Goal: Find specific page/section: Find specific page/section

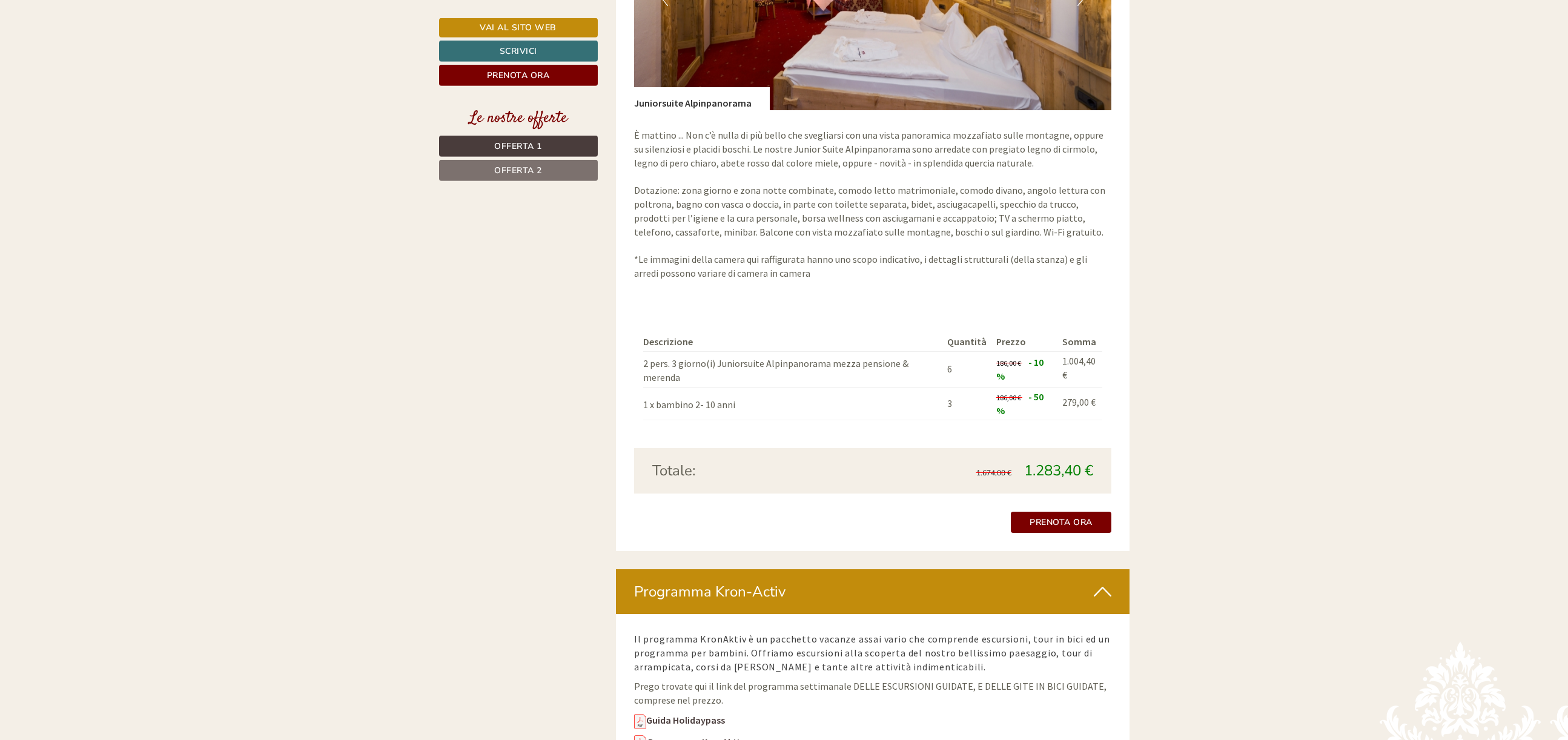
scroll to position [2348, 0]
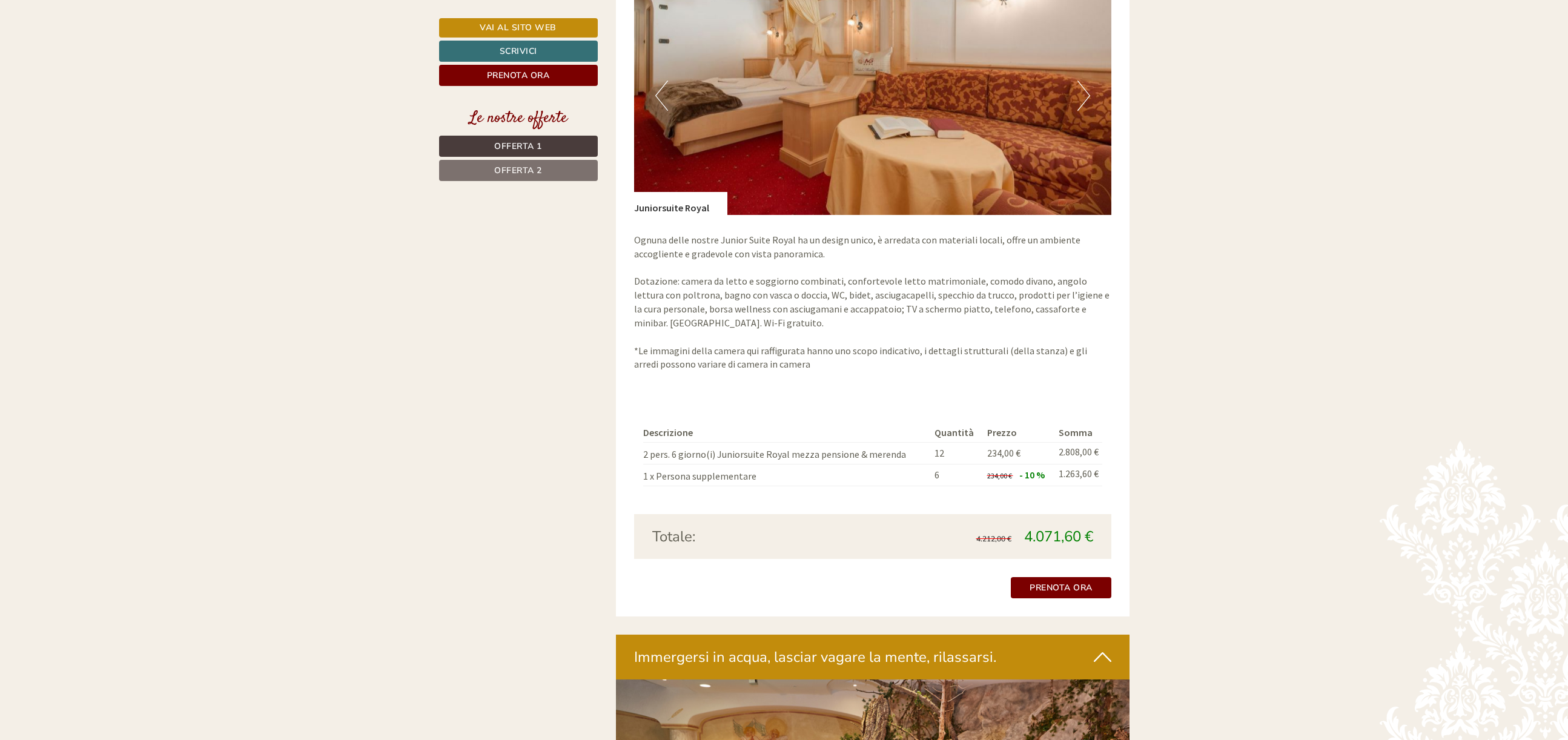
scroll to position [2101, 0]
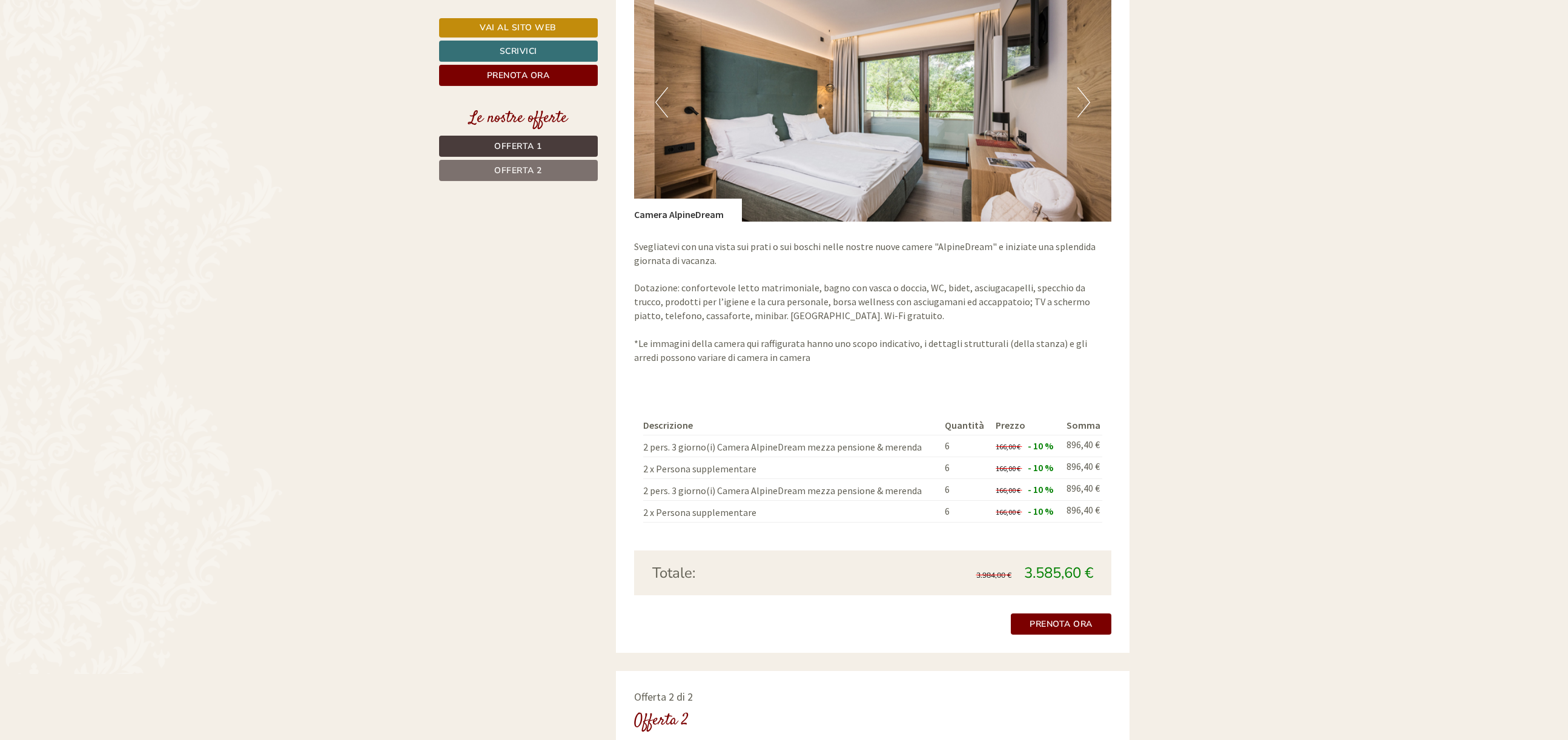
scroll to position [1421, 0]
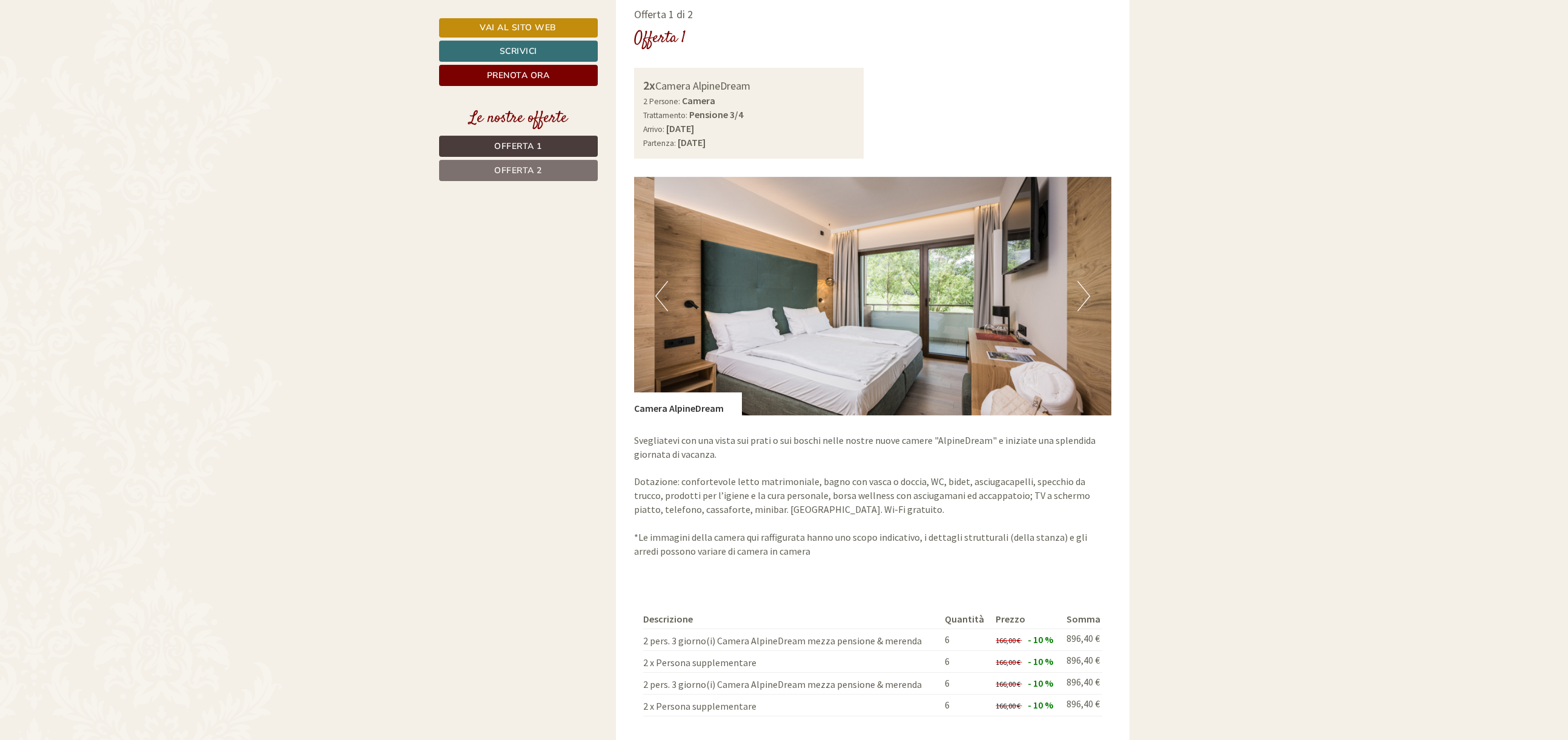
scroll to position [1050, 0]
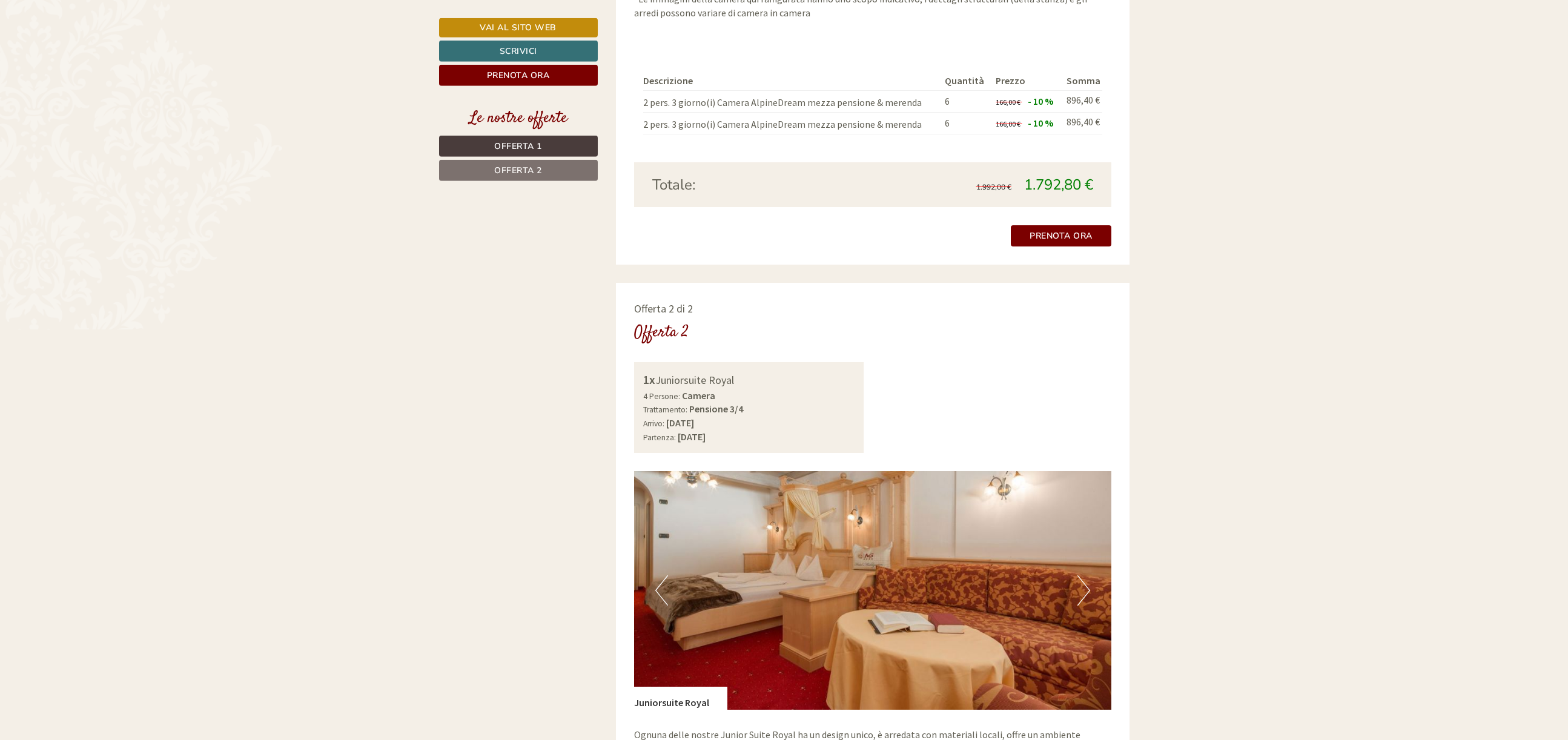
scroll to position [1545, 0]
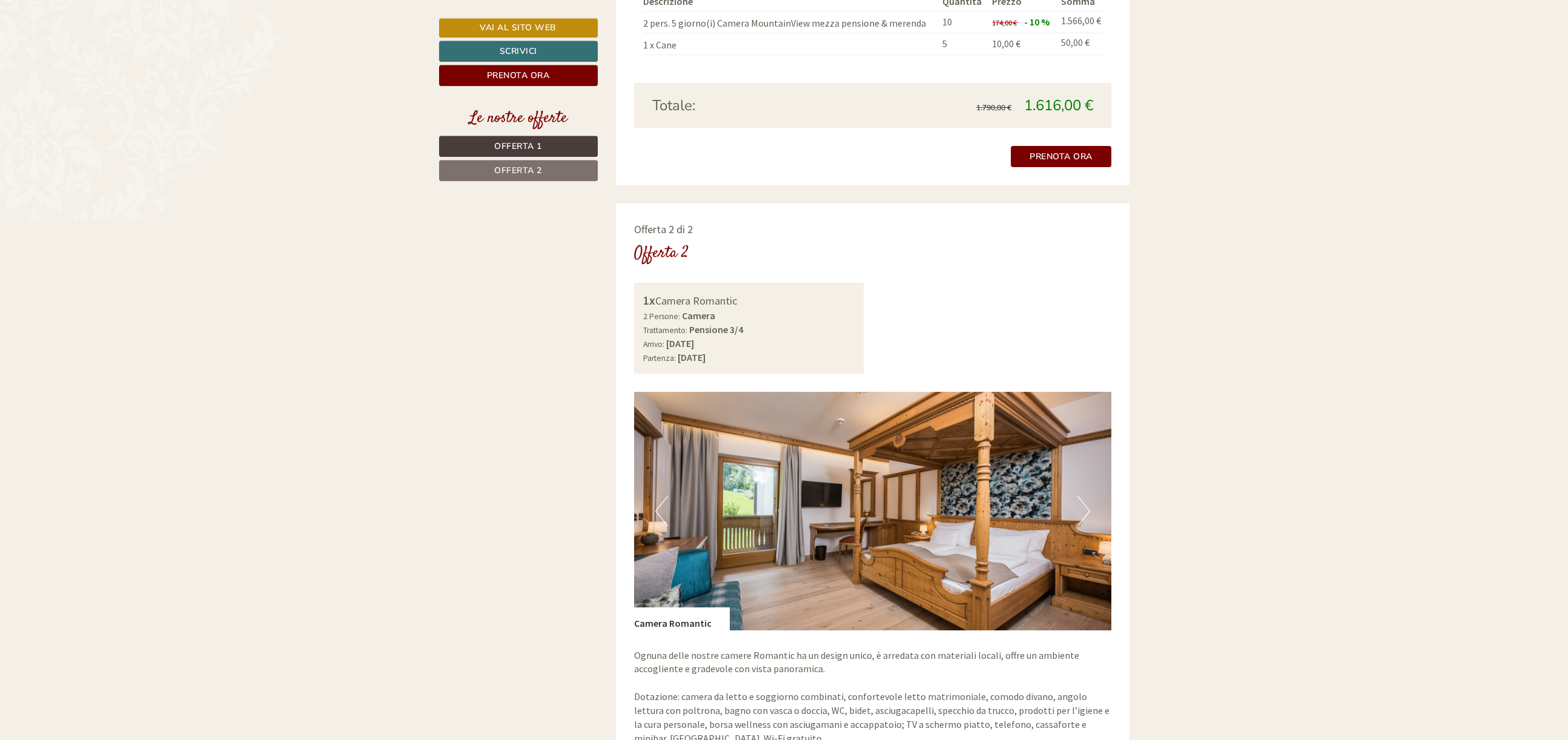
scroll to position [1668, 0]
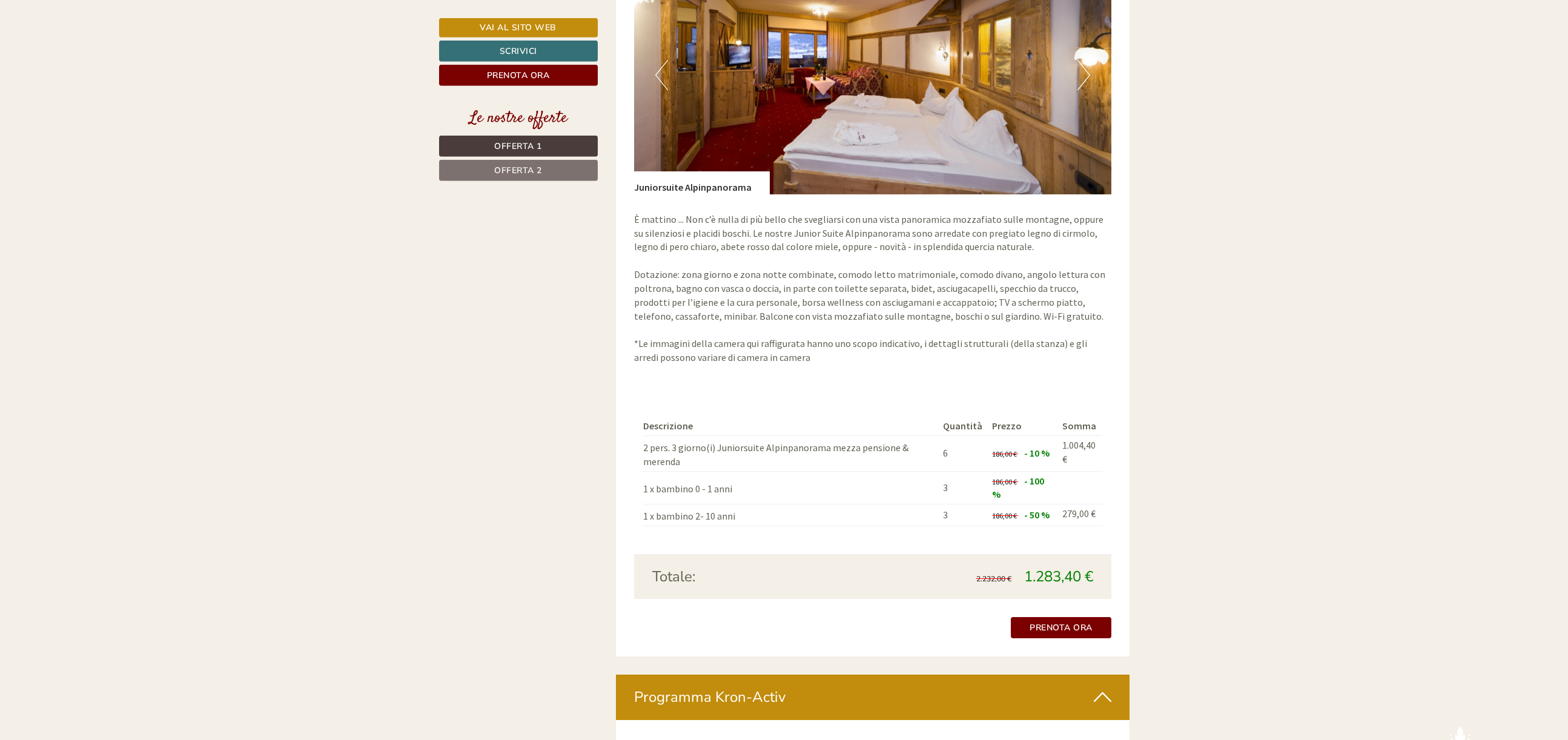
scroll to position [2287, 0]
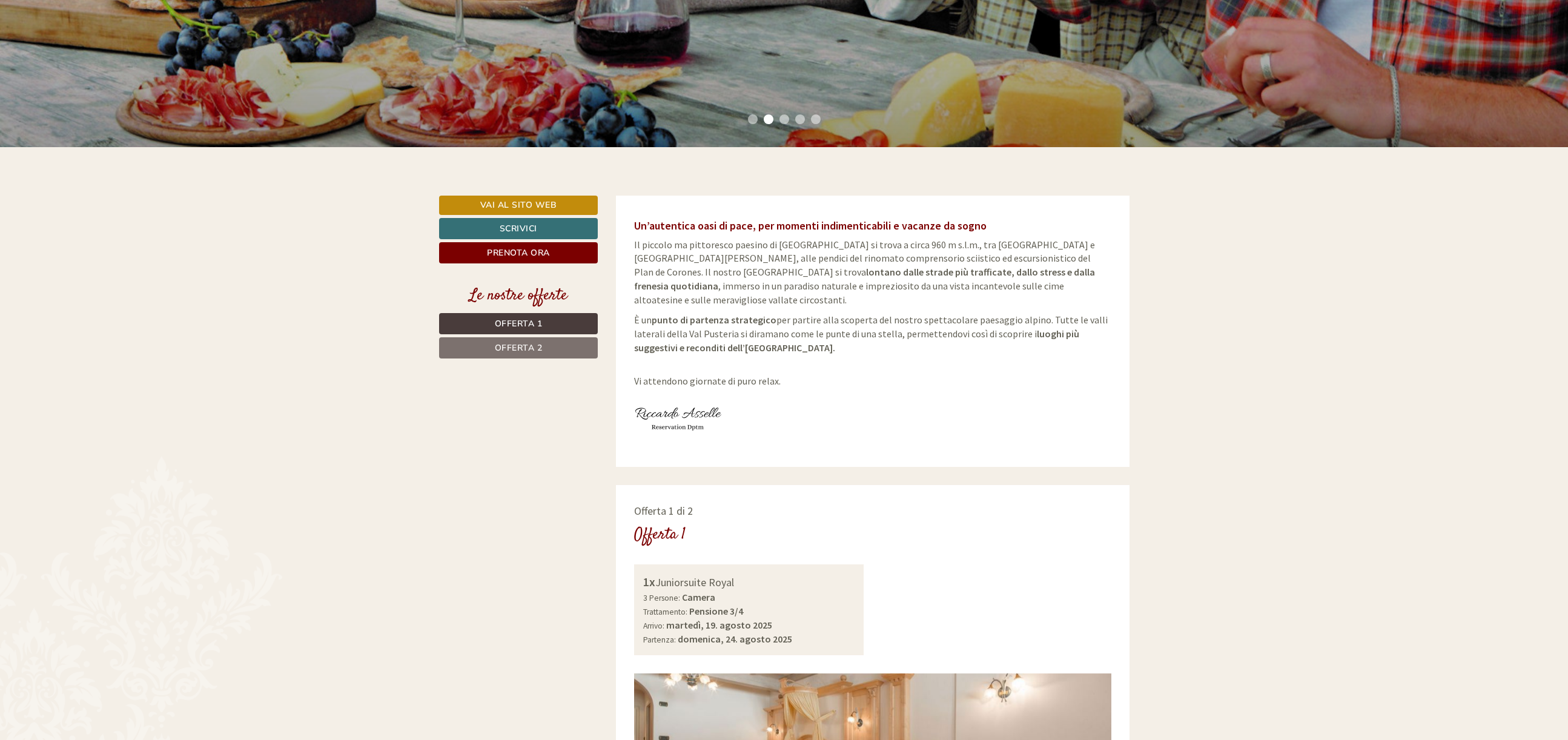
scroll to position [124, 0]
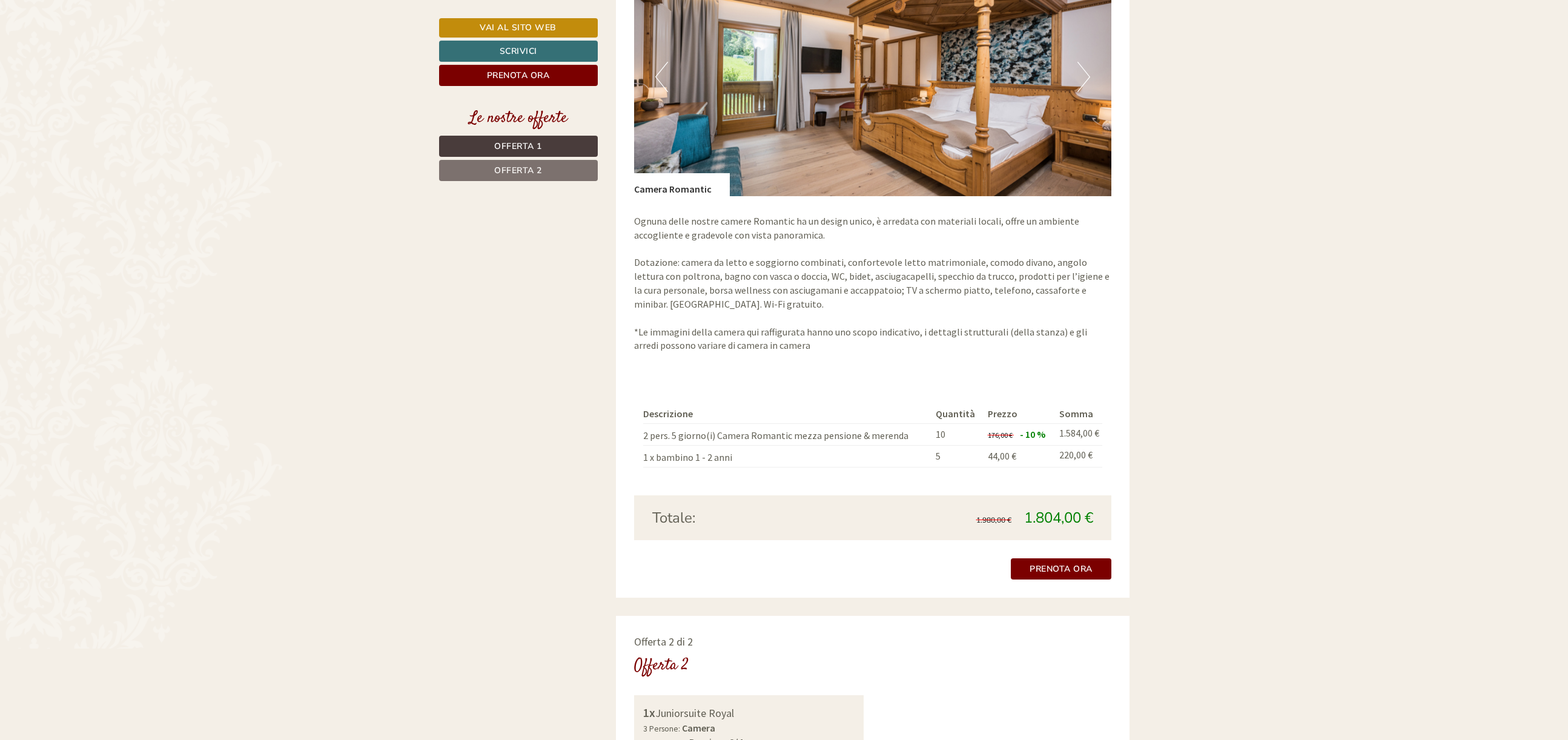
scroll to position [1359, 0]
